Goal: Navigation & Orientation: Find specific page/section

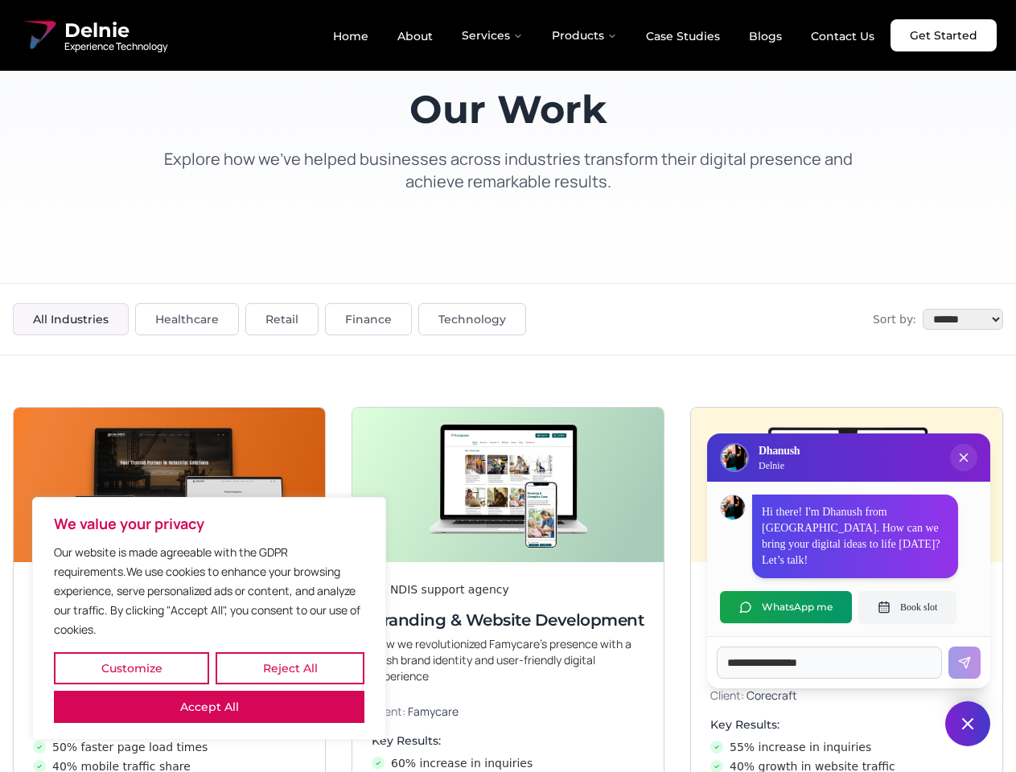
click at [131, 668] on button "Customize" at bounding box center [131, 668] width 155 height 32
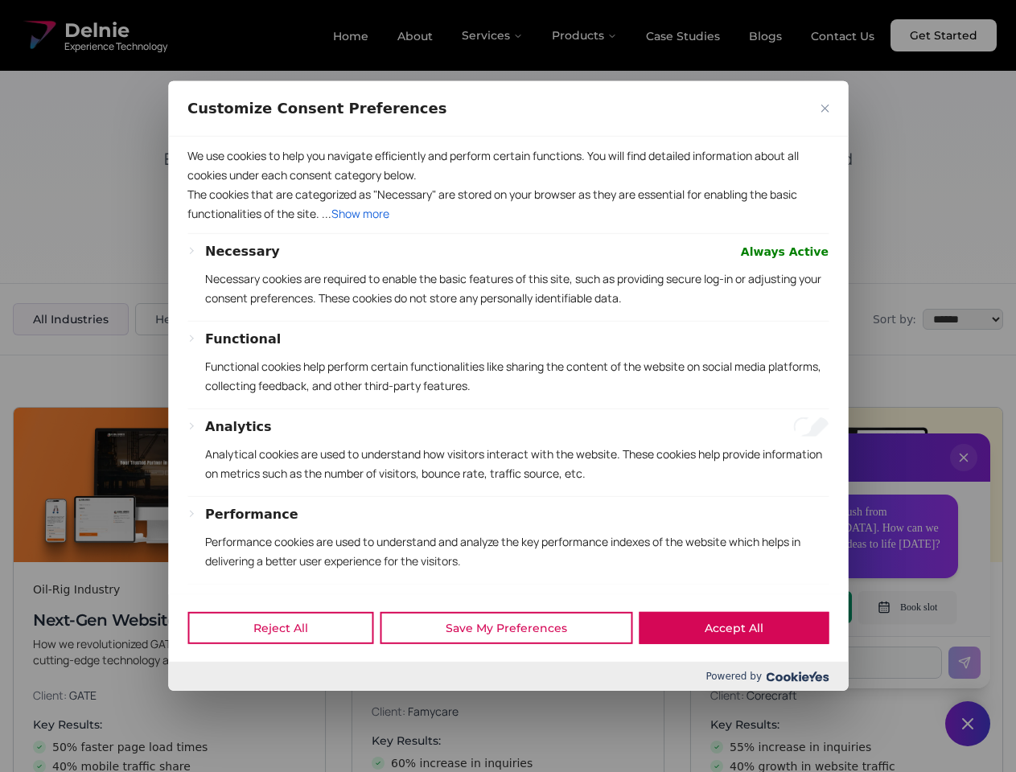
click at [289, 668] on div at bounding box center [508, 386] width 1016 height 772
click at [209, 691] on div "Customize Consent Preferences We use cookies to help you navigate efficiently a…" at bounding box center [507, 386] width 679 height 610
click at [507, 386] on div "Functional Functional cookies help perform certain functionalities like sharing…" at bounding box center [516, 369] width 623 height 79
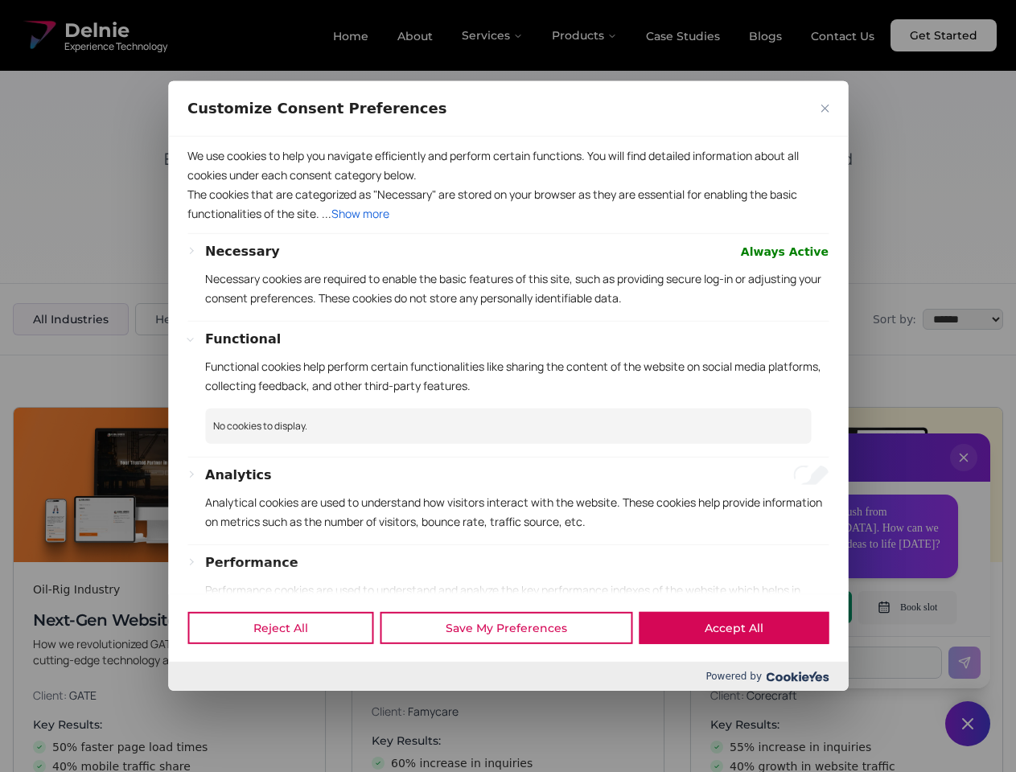
click at [963, 474] on div at bounding box center [508, 386] width 1016 height 772
click at [786, 607] on div "Reject All Save My Preferences Accept All" at bounding box center [507, 627] width 679 height 68
click at [907, 607] on div at bounding box center [508, 386] width 1016 height 772
click at [967, 724] on div at bounding box center [508, 386] width 1016 height 772
click at [493, 35] on div at bounding box center [508, 386] width 1016 height 772
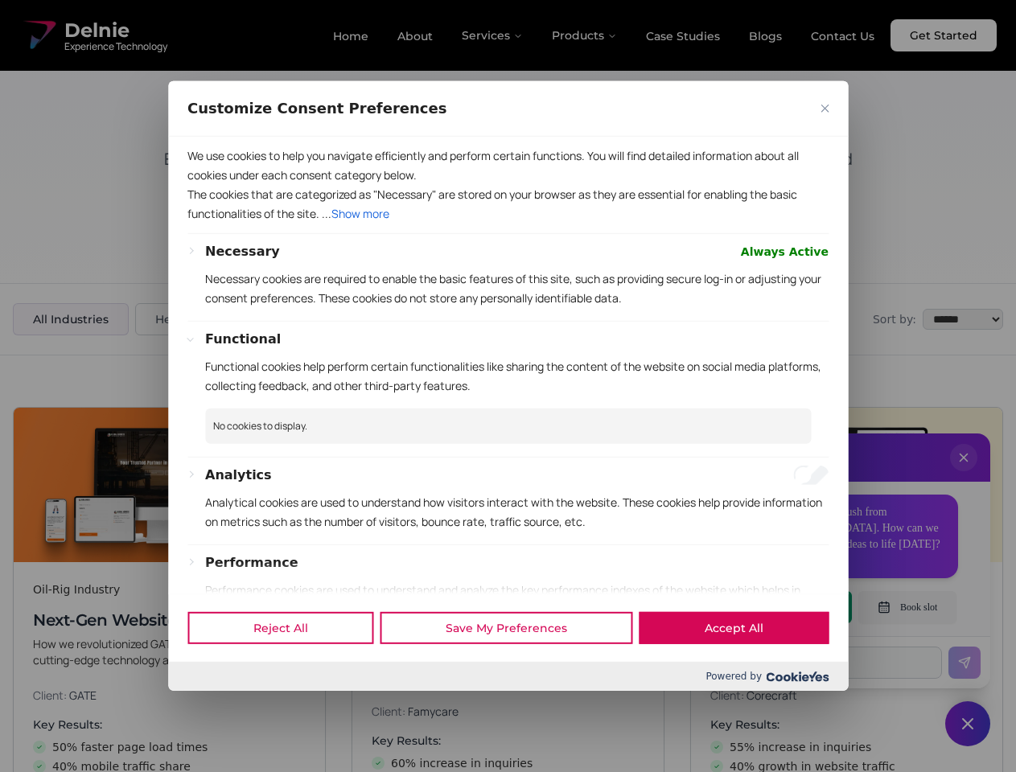
click at [585, 35] on div at bounding box center [508, 386] width 1016 height 772
